Goal: Task Accomplishment & Management: Use online tool/utility

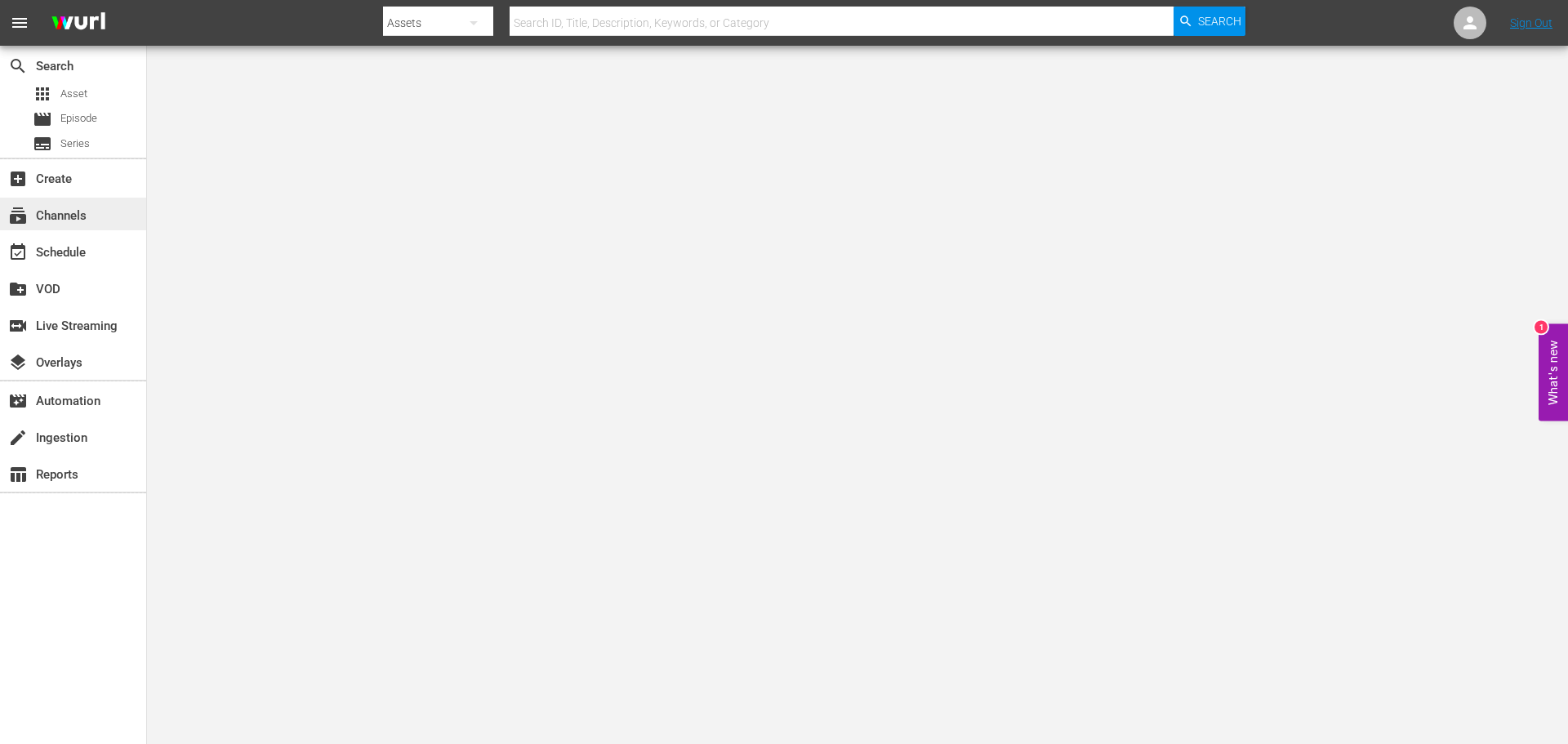
click at [75, 210] on div "subscriptions Channels" at bounding box center [45, 213] width 91 height 15
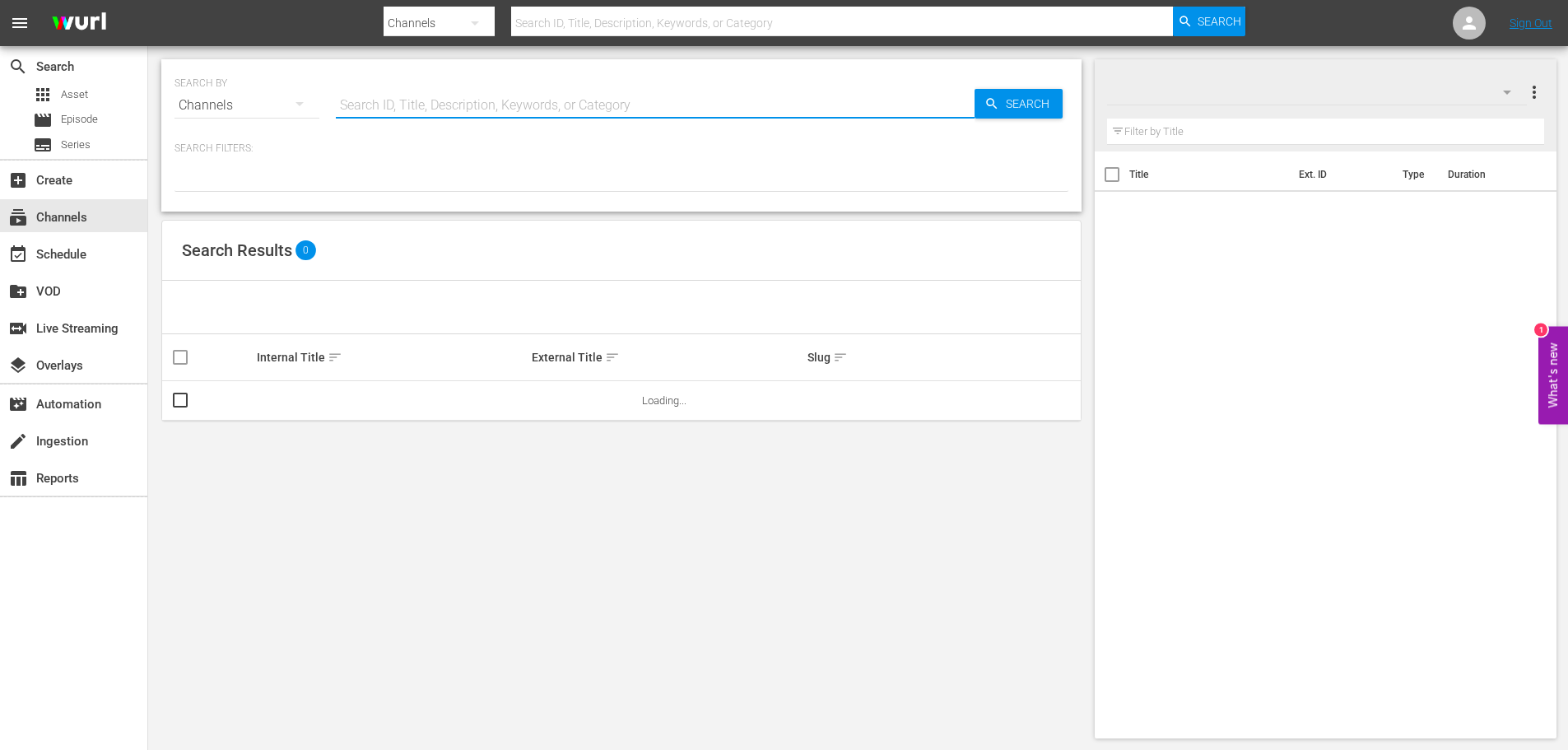
click at [367, 102] on input "text" at bounding box center [655, 105] width 639 height 39
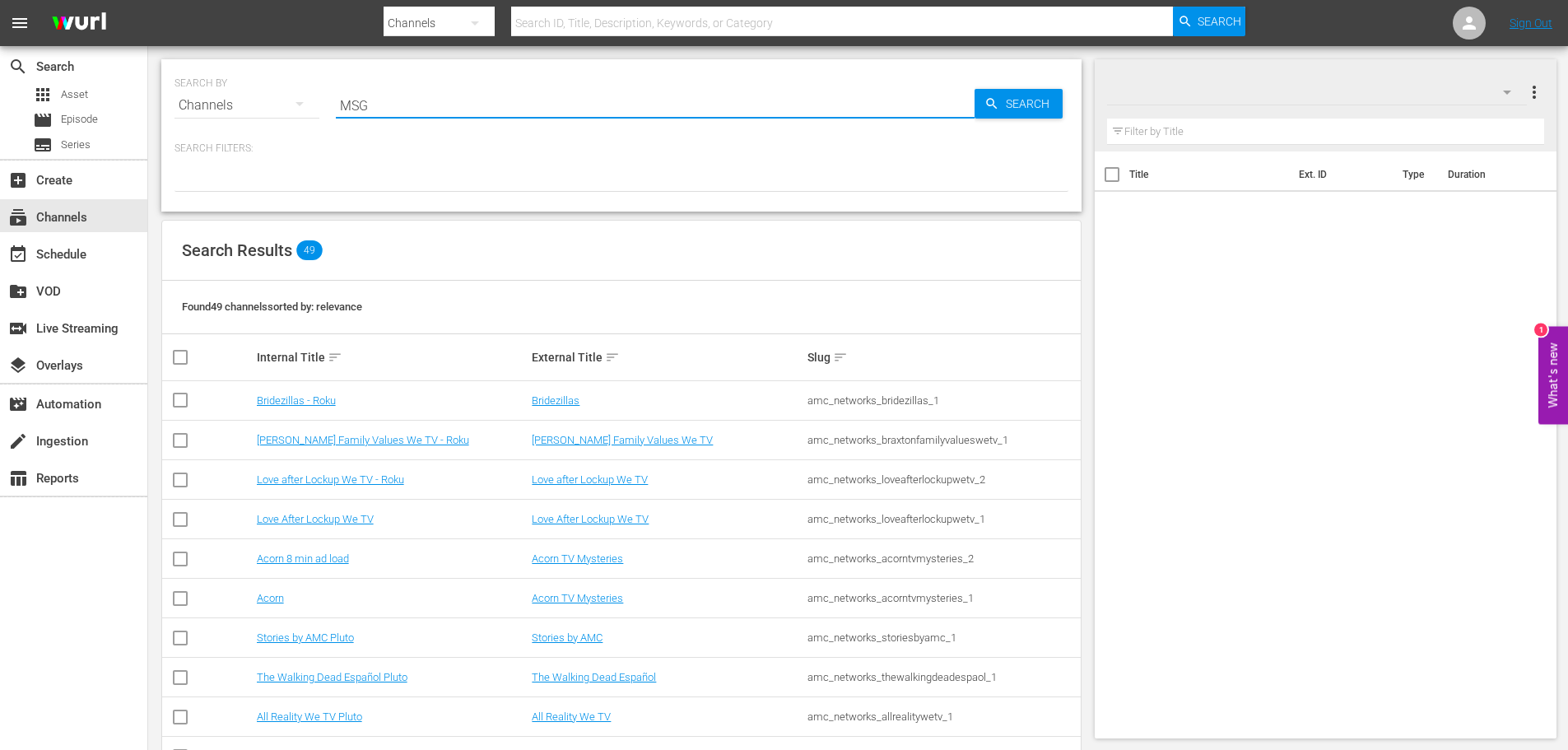
type input "MSG"
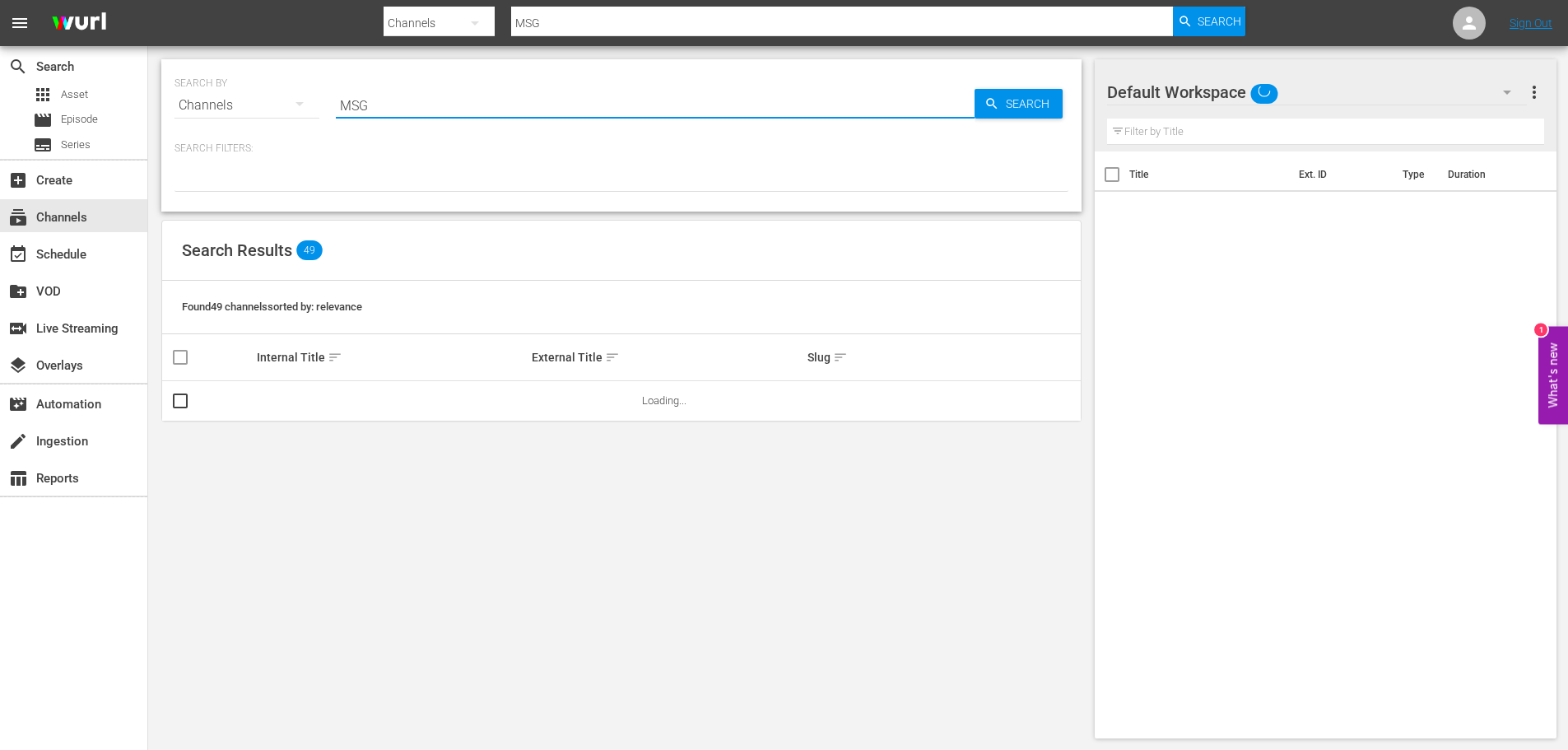
type input "MSG Sports"
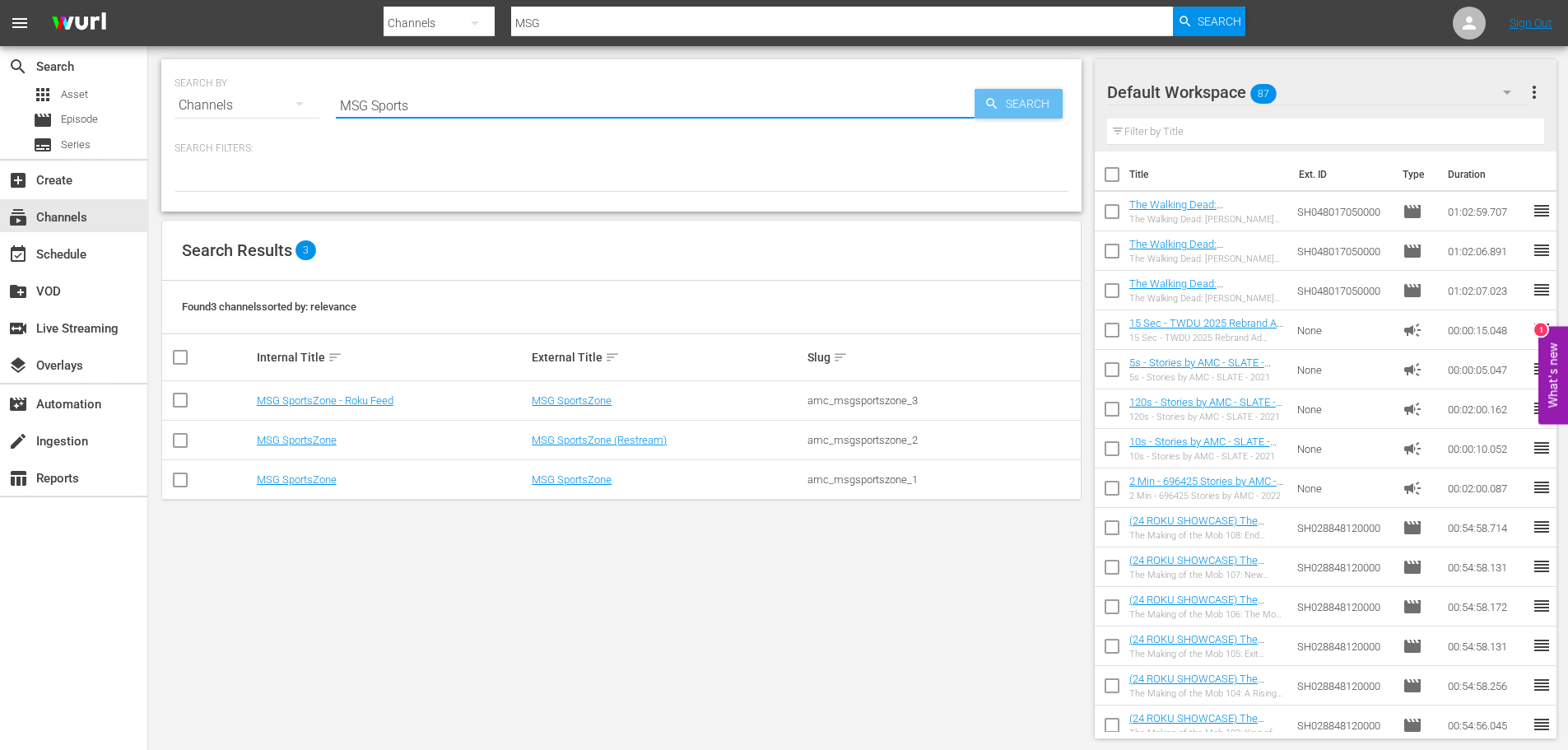
type input "MSG Sports"
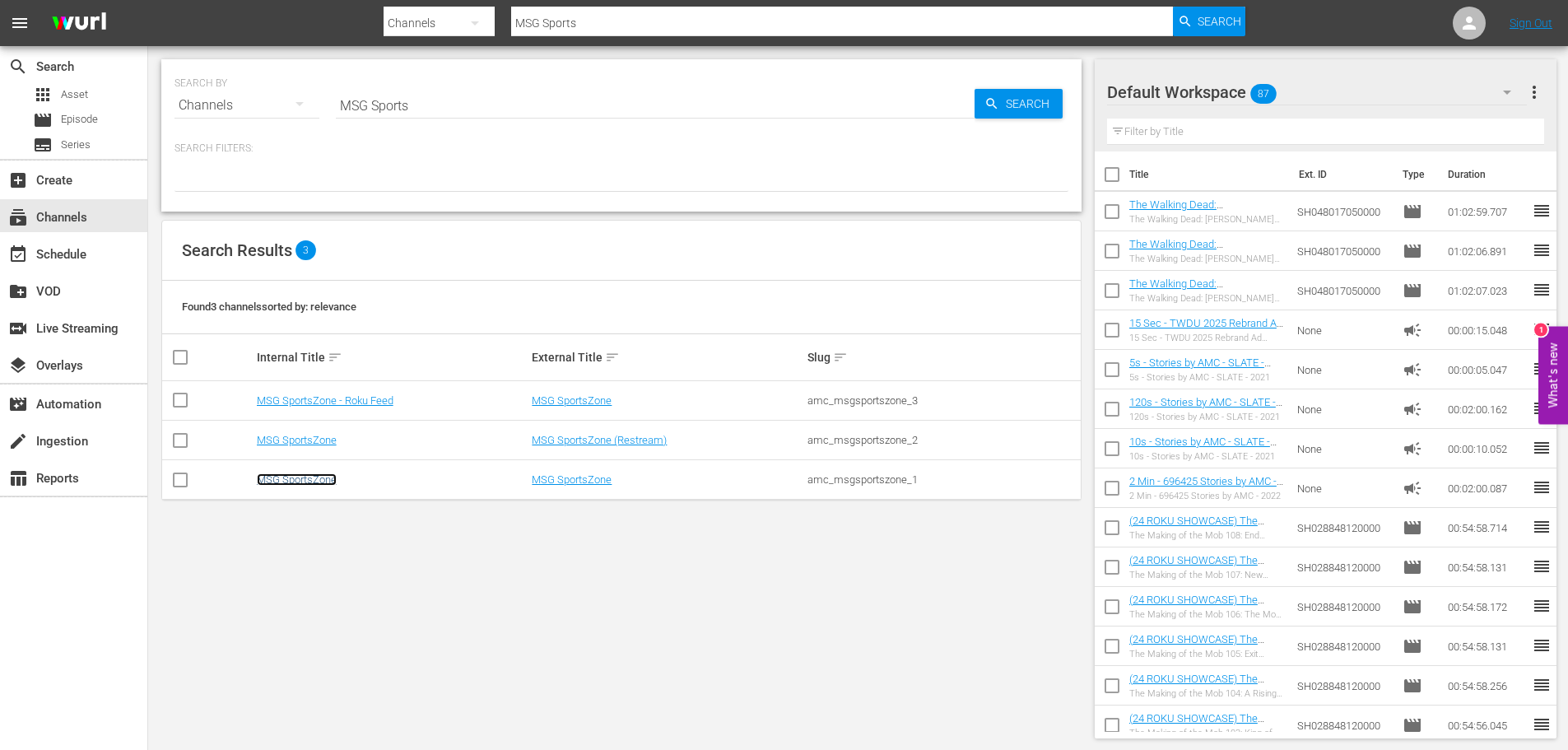
click at [286, 483] on link "MSG SportsZone" at bounding box center [297, 479] width 80 height 12
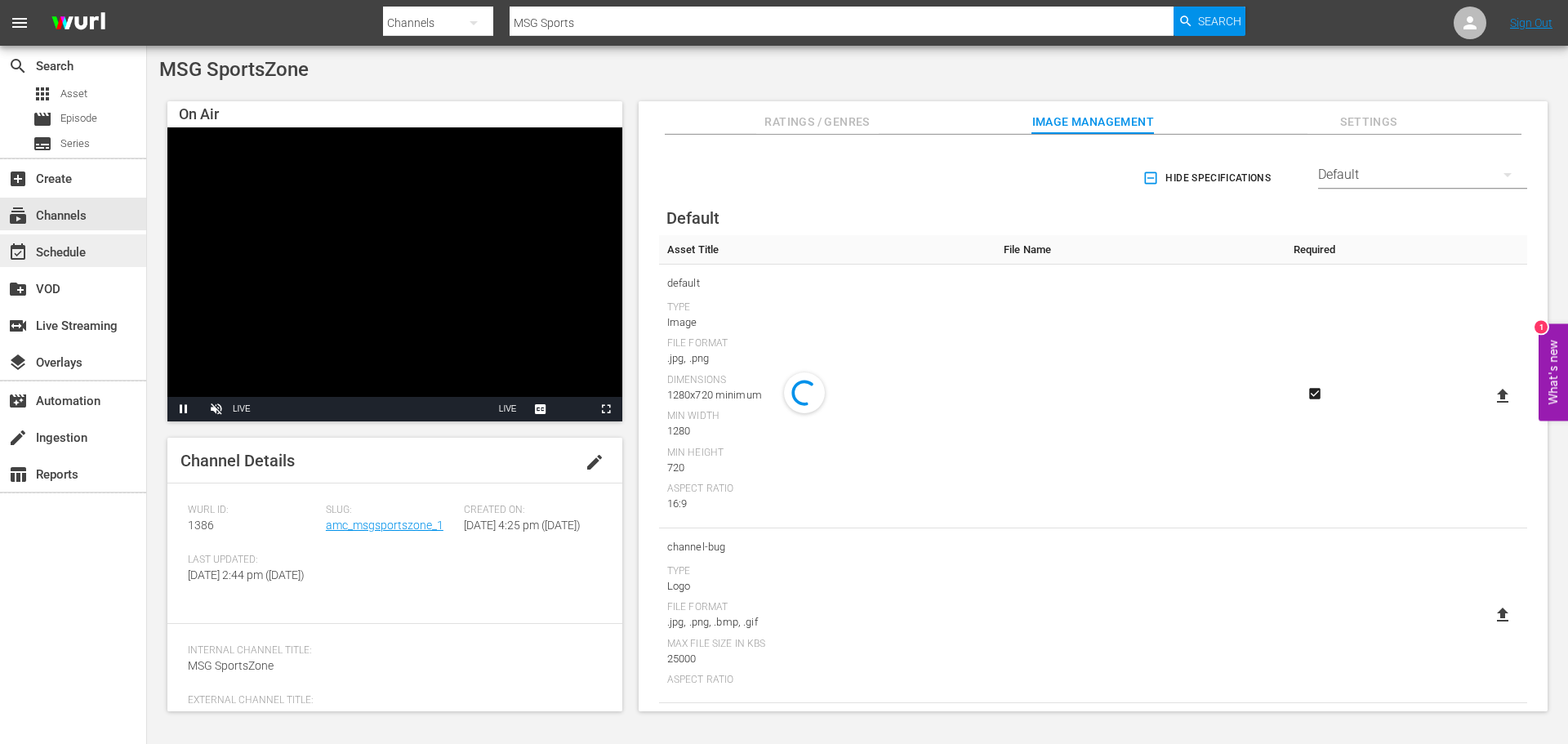
click at [58, 252] on div "event_available Schedule" at bounding box center [45, 250] width 91 height 15
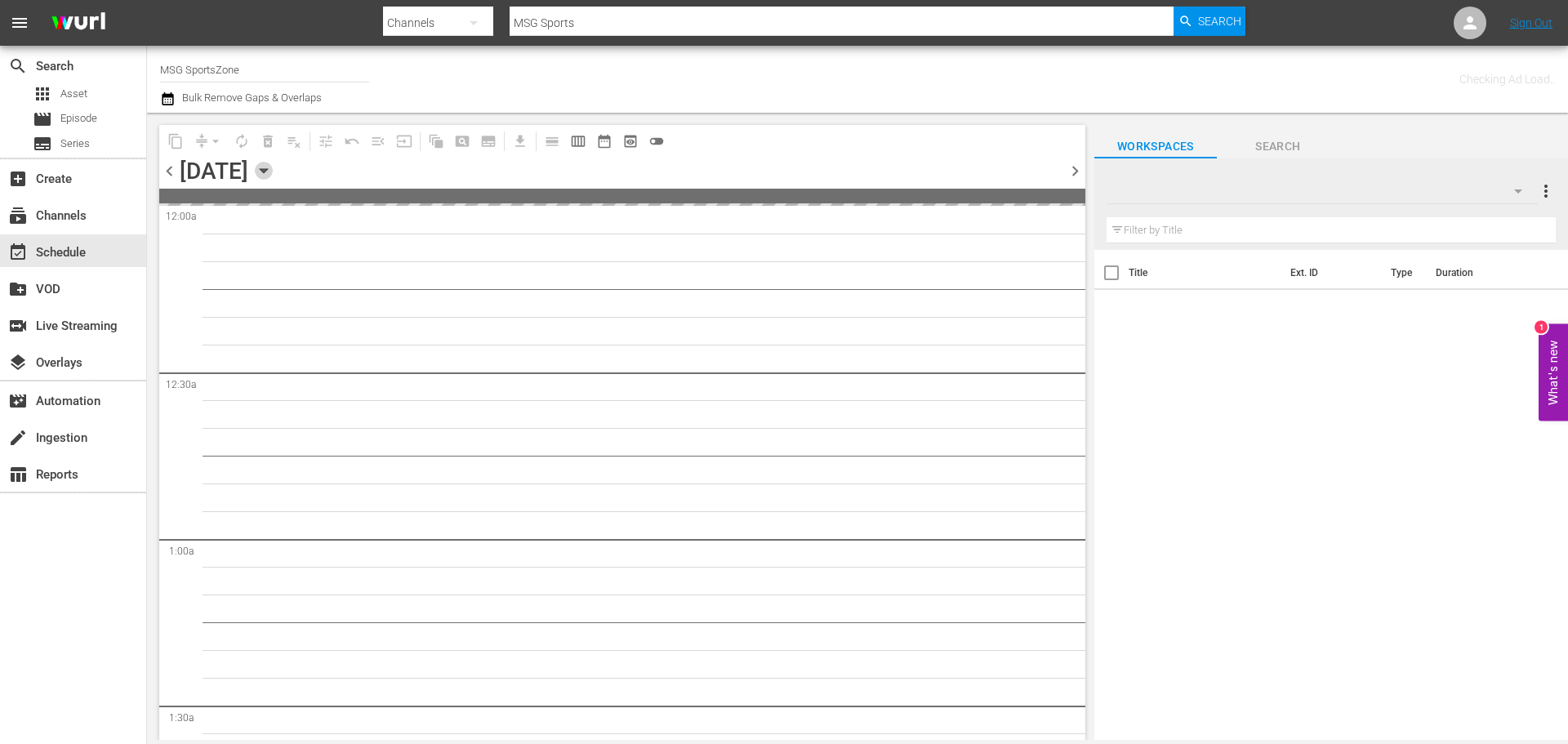
click at [273, 170] on icon "button" at bounding box center [263, 170] width 18 height 18
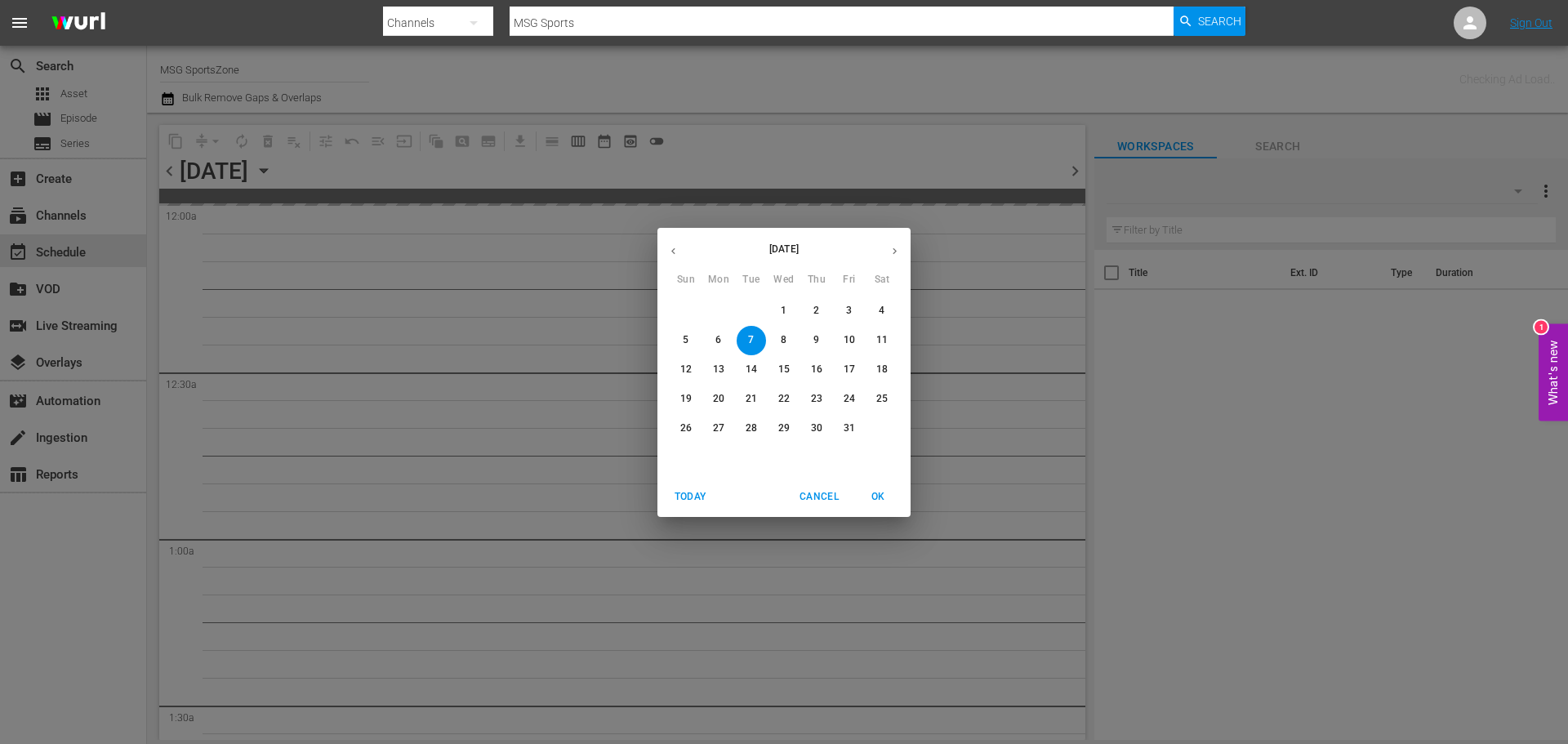
click at [676, 246] on icon "button" at bounding box center [673, 250] width 12 height 12
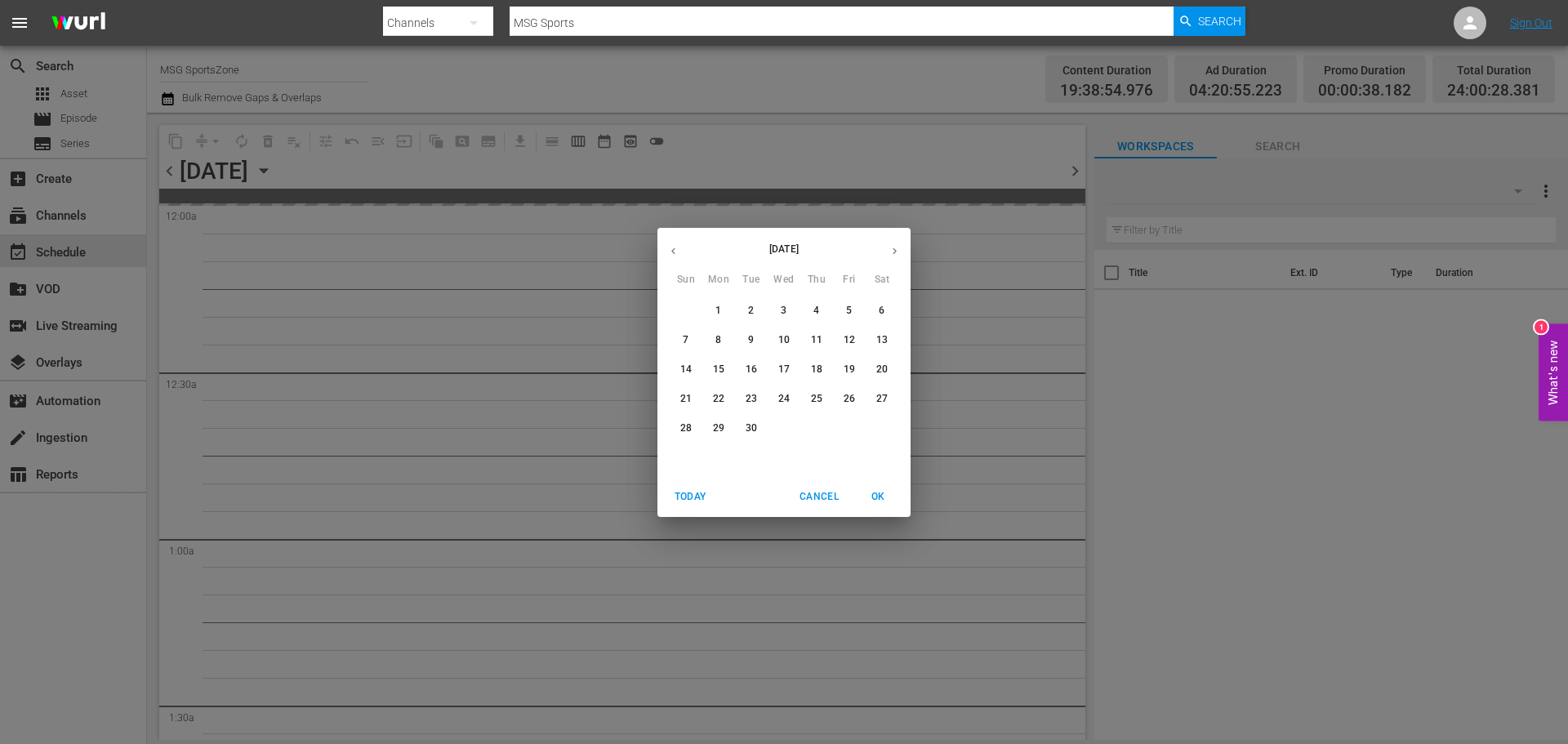
click at [676, 246] on icon "button" at bounding box center [673, 250] width 12 height 12
click at [894, 247] on icon "button" at bounding box center [894, 250] width 12 height 12
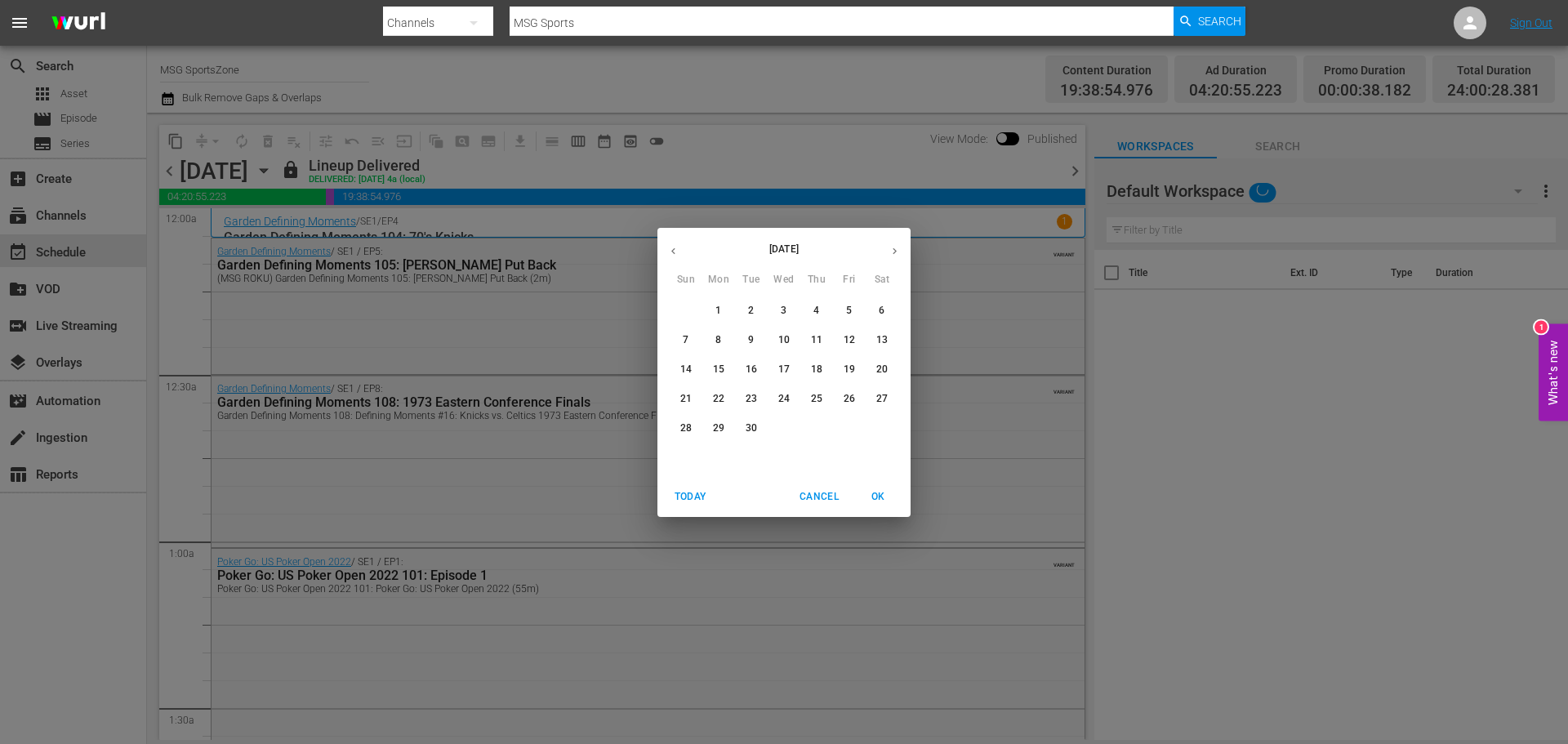
click at [685, 396] on p "21" at bounding box center [686, 399] width 11 height 14
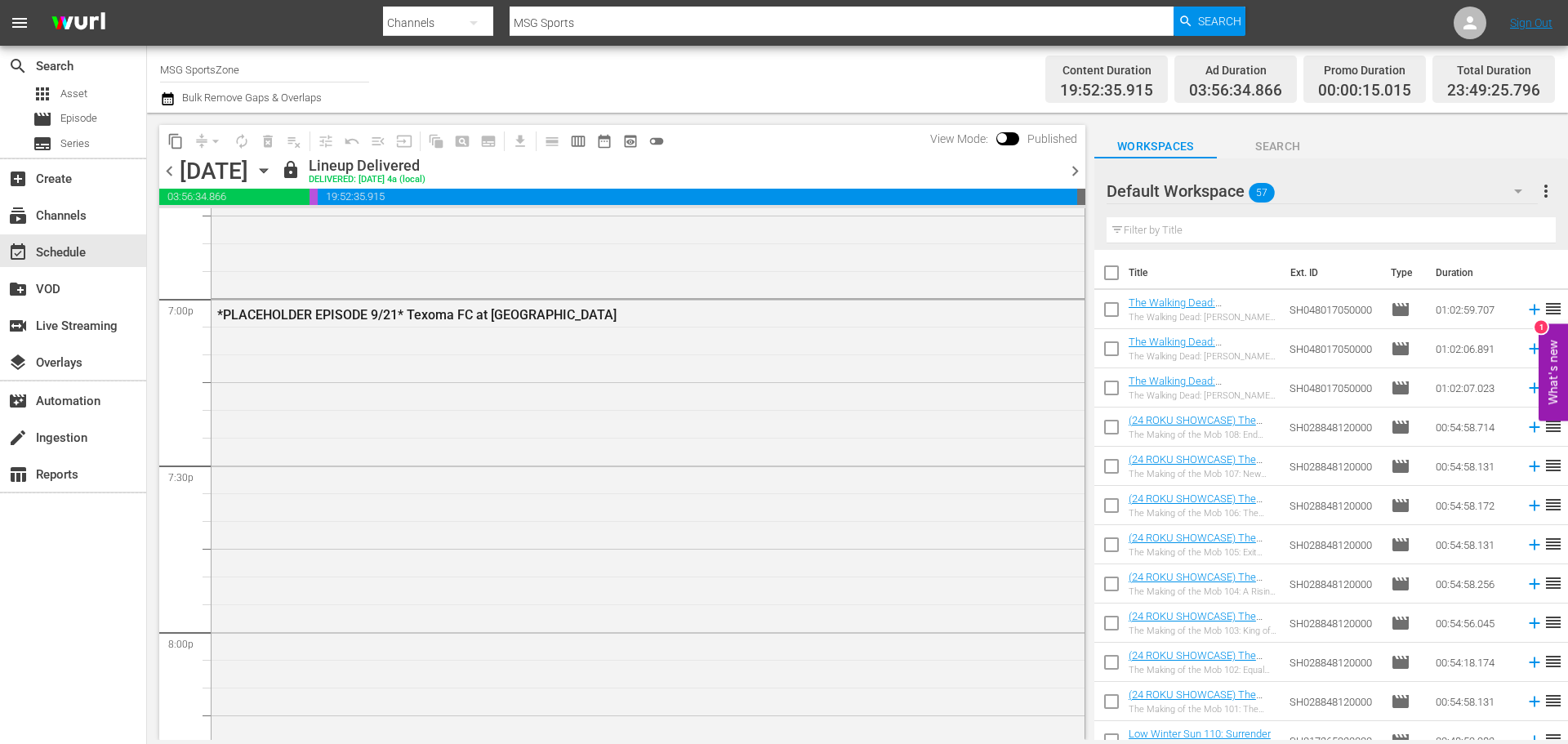
scroll to position [6016, 0]
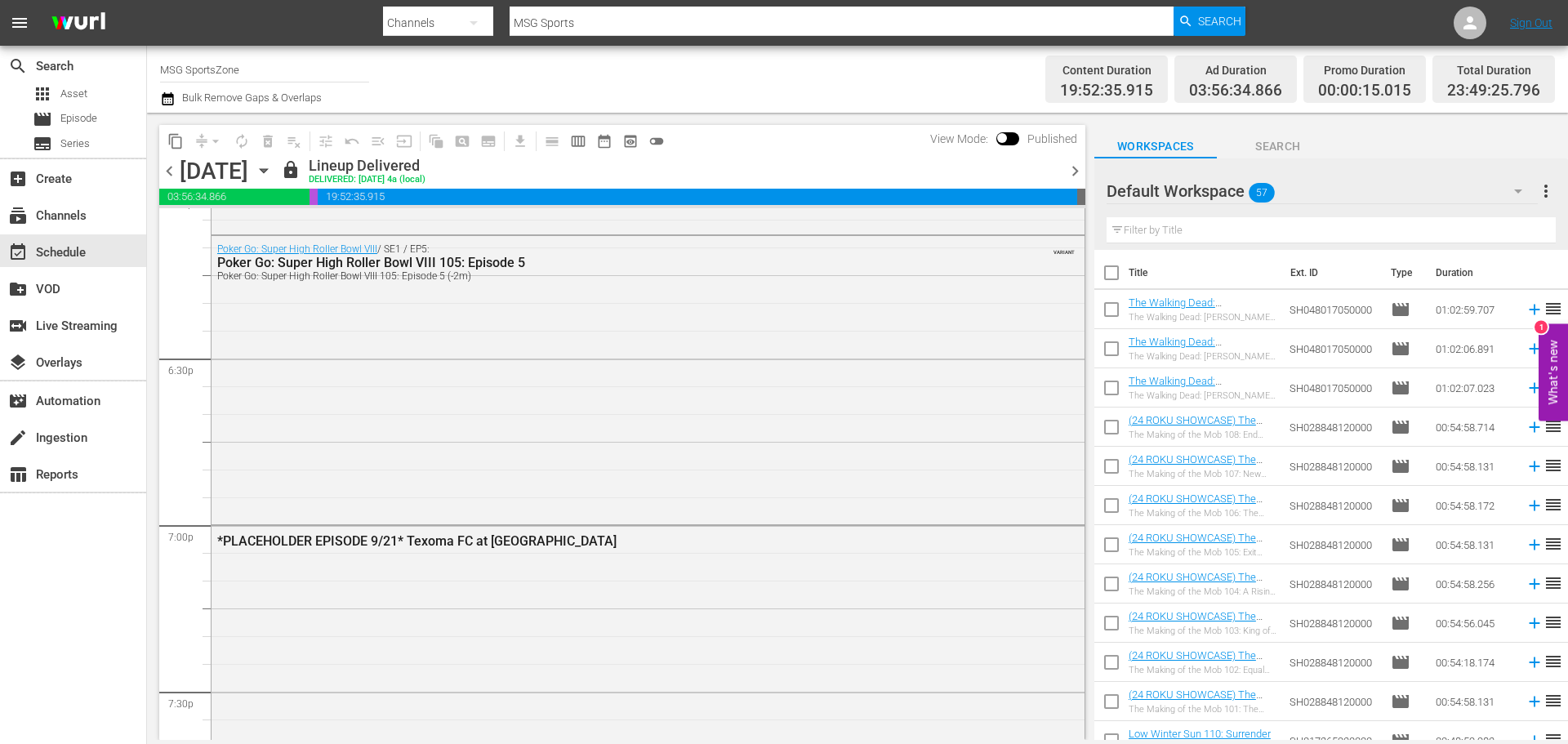
click at [273, 168] on icon "button" at bounding box center [263, 170] width 18 height 18
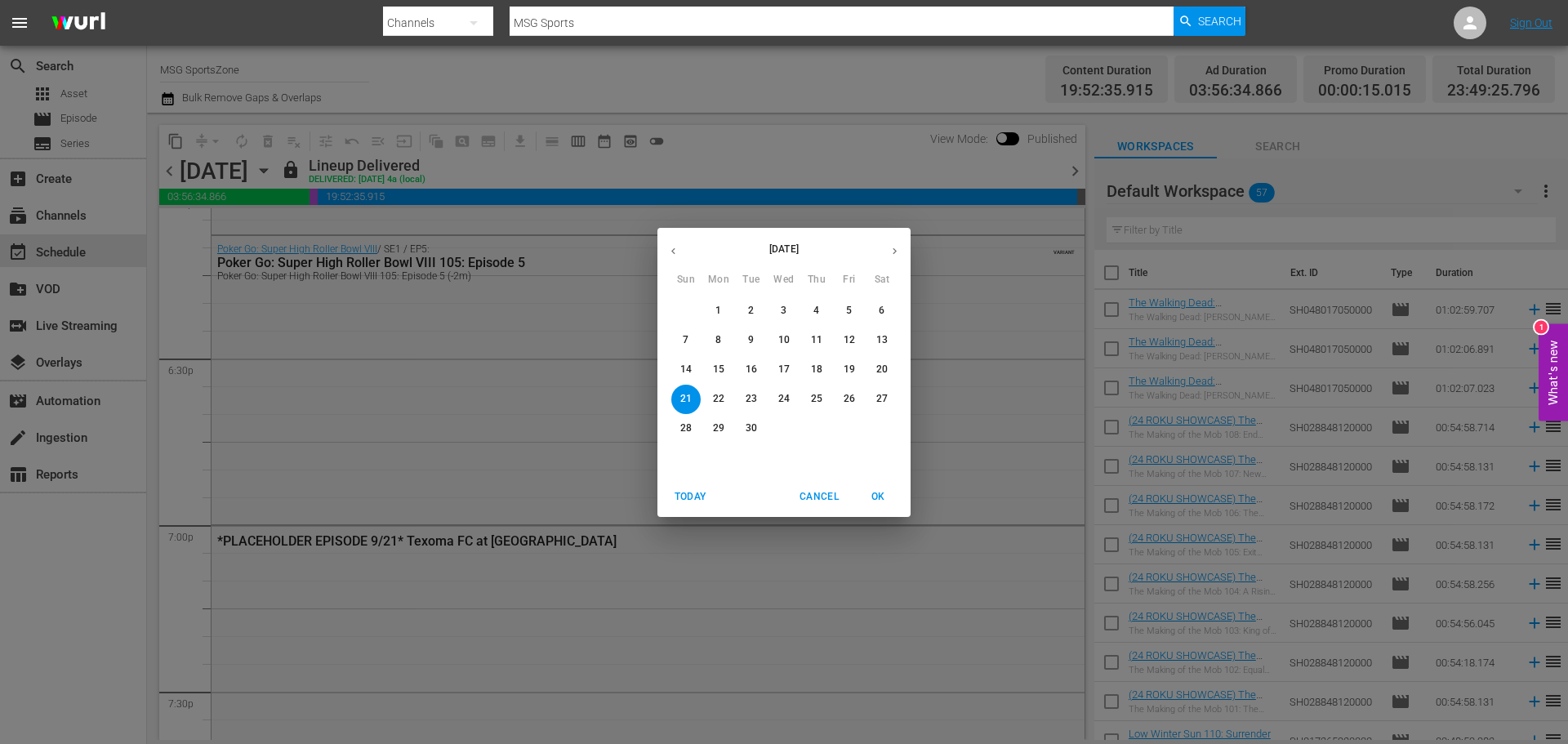
click at [692, 423] on span "28" at bounding box center [686, 428] width 30 height 14
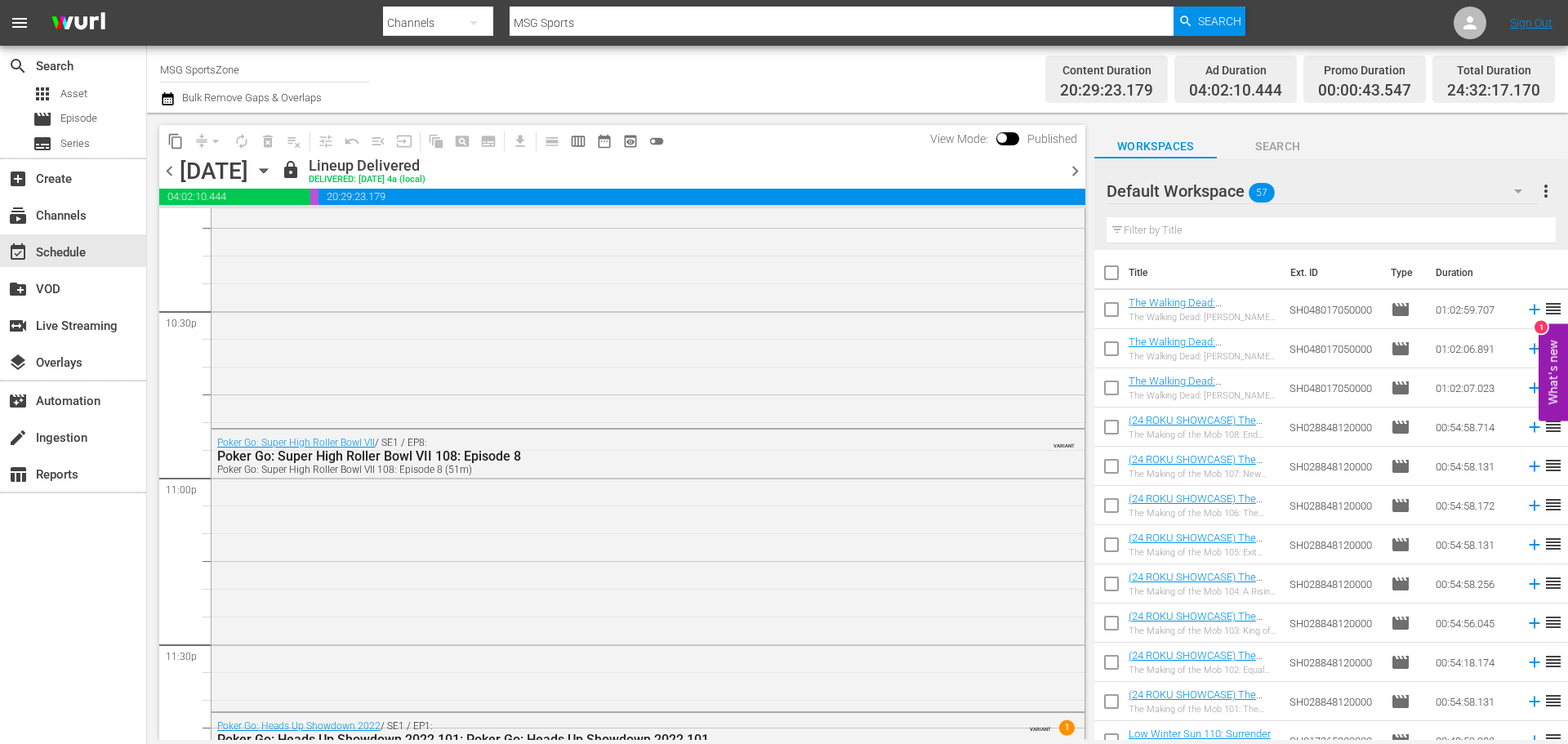
scroll to position [7652, 0]
